Goal: Task Accomplishment & Management: Complete application form

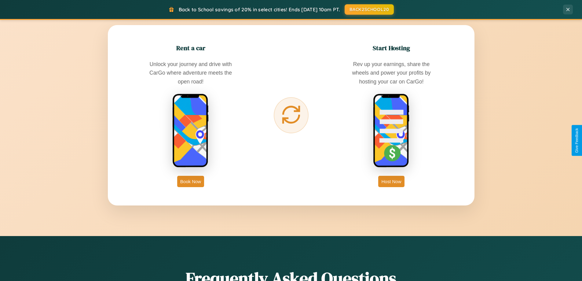
scroll to position [1177, 0]
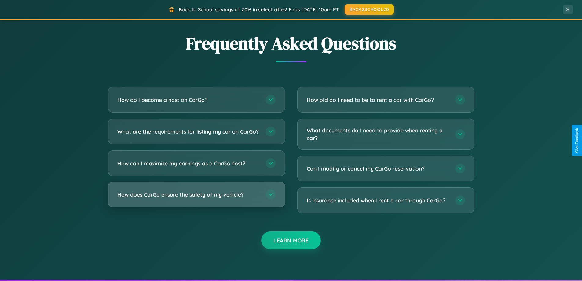
click at [196, 198] on h3 "How does CarGo ensure the safety of my vehicle?" at bounding box center [188, 195] width 142 height 8
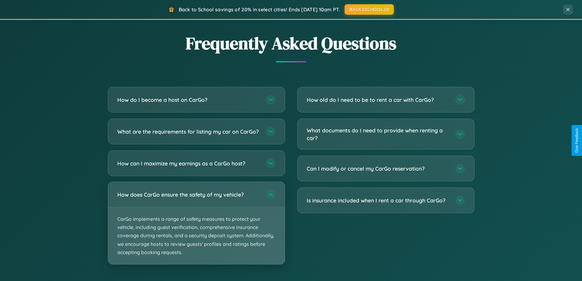
click at [196, 228] on p "CarGo implements a range of safety measures to protect your vehicle, including …" at bounding box center [196, 235] width 177 height 57
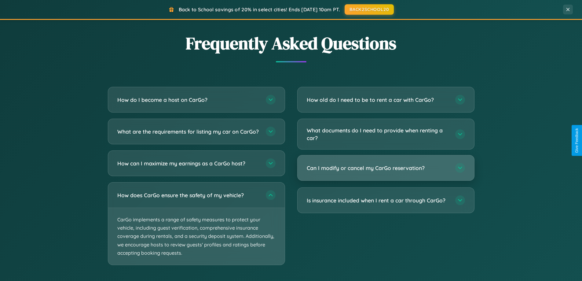
click at [386, 168] on h3 "Can I modify or cancel my CarGo reservation?" at bounding box center [378, 168] width 142 height 8
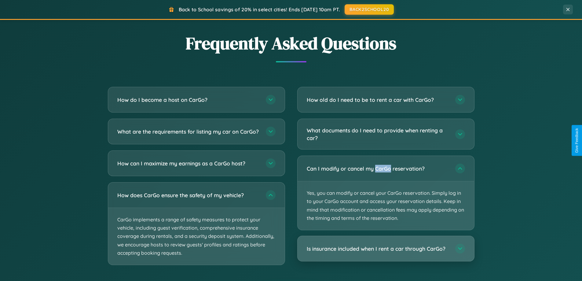
click at [386, 249] on h3 "Is insurance included when I rent a car through CarGo?" at bounding box center [378, 249] width 142 height 8
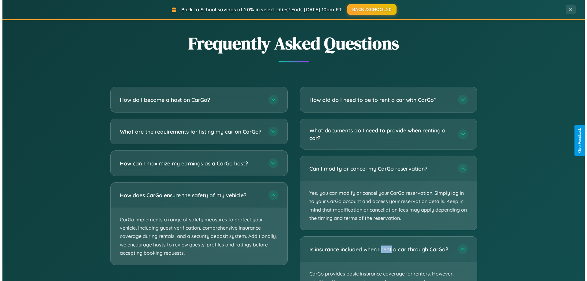
scroll to position [0, 0]
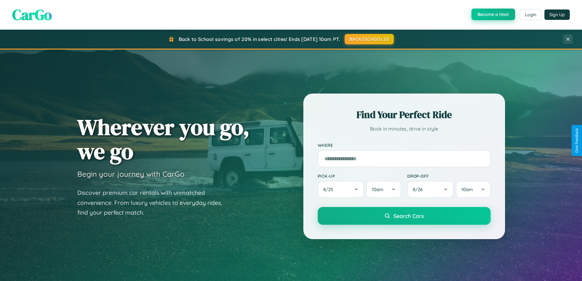
click at [493, 15] on button "Become a Host" at bounding box center [494, 15] width 44 height 12
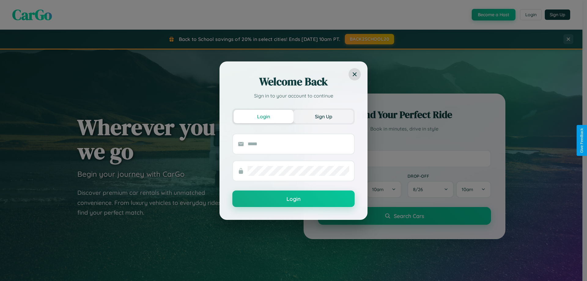
click at [323, 116] on button "Sign Up" at bounding box center [324, 116] width 60 height 13
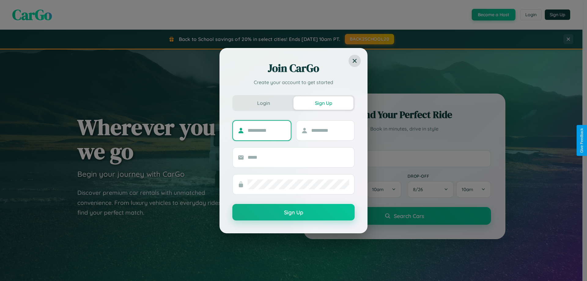
click at [267, 130] on input "text" at bounding box center [267, 131] width 38 height 10
type input "*****"
click at [330, 130] on input "text" at bounding box center [330, 131] width 38 height 10
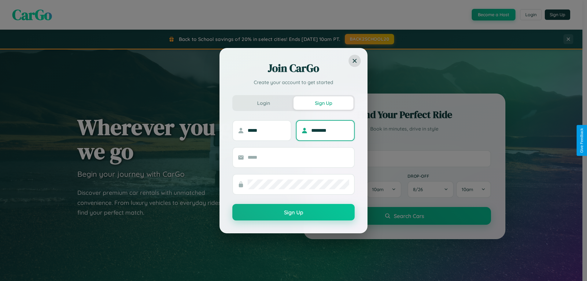
type input "********"
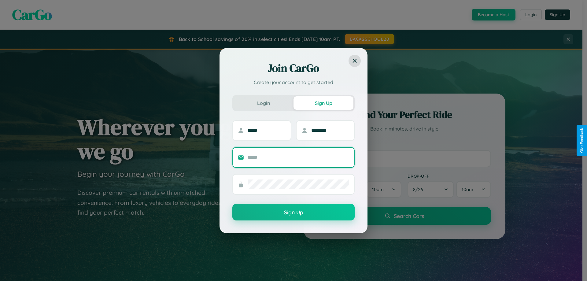
click at [298, 157] on input "text" at bounding box center [299, 158] width 102 height 10
type input "**********"
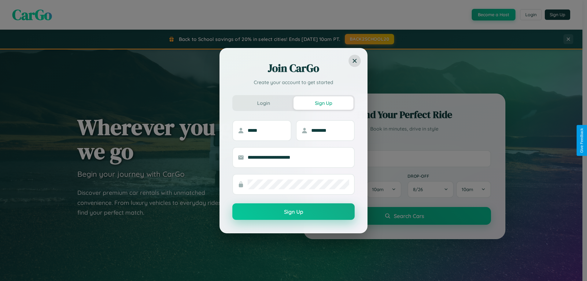
click at [294, 212] on button "Sign Up" at bounding box center [293, 211] width 122 height 17
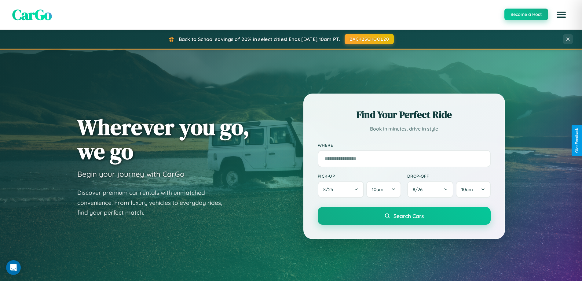
click at [526, 14] on button "Become a Host" at bounding box center [527, 15] width 44 height 12
